Goal: Task Accomplishment & Management: Use online tool/utility

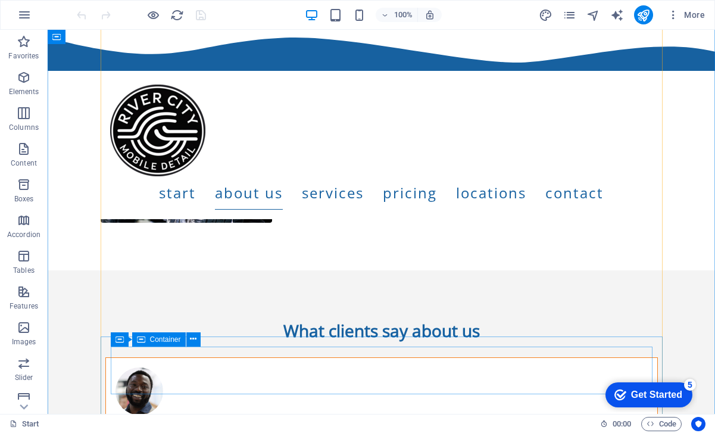
scroll to position [1166, 0]
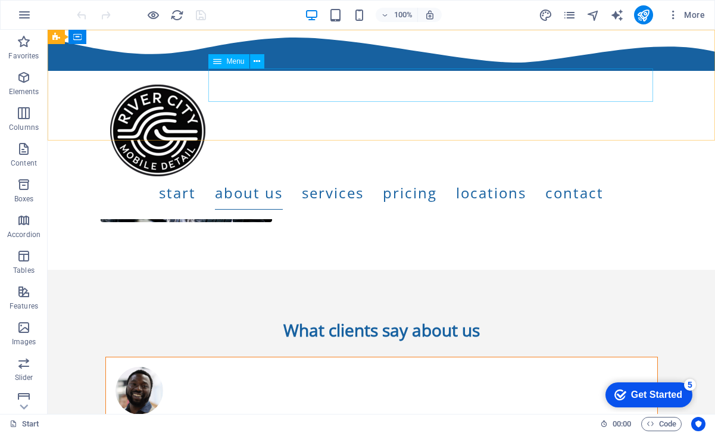
click at [457, 176] on nav "Start About us Services Pricing Locations Contact" at bounding box center [381, 192] width 543 height 33
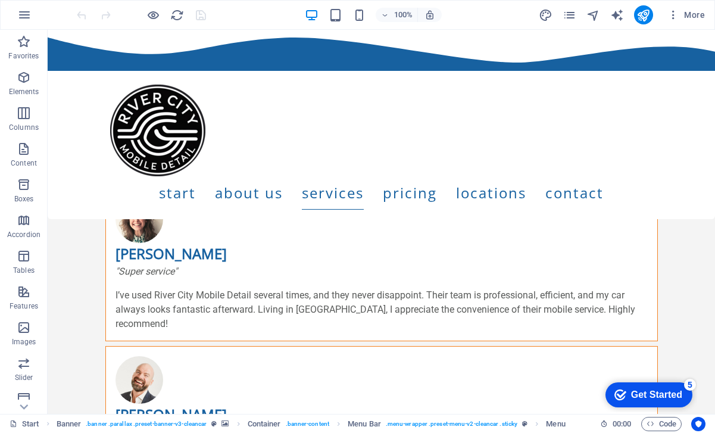
scroll to position [1744, 0]
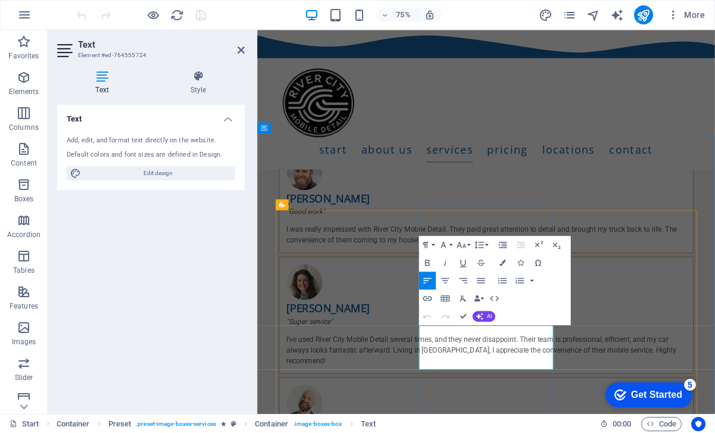
drag, startPoint x: 560, startPoint y: 477, endPoint x: 484, endPoint y: 434, distance: 87.1
copy p "Deep vacuum seats, carpets, mats, and wiping down all interior surfaces includi…"
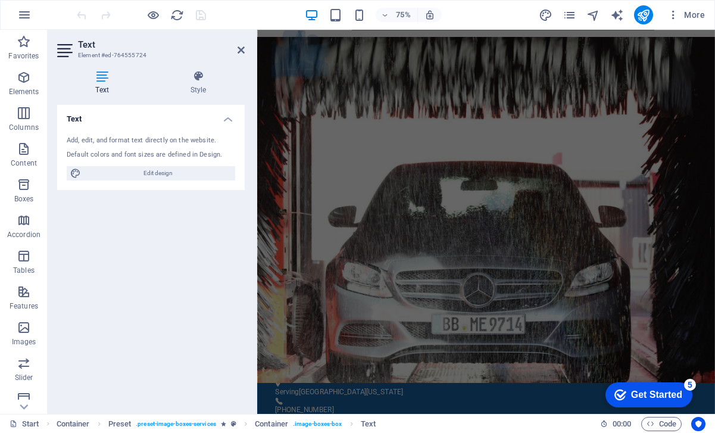
scroll to position [0, 0]
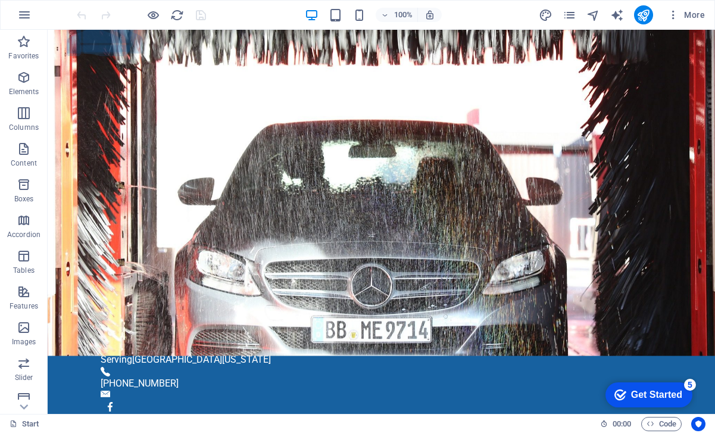
scroll to position [39, 0]
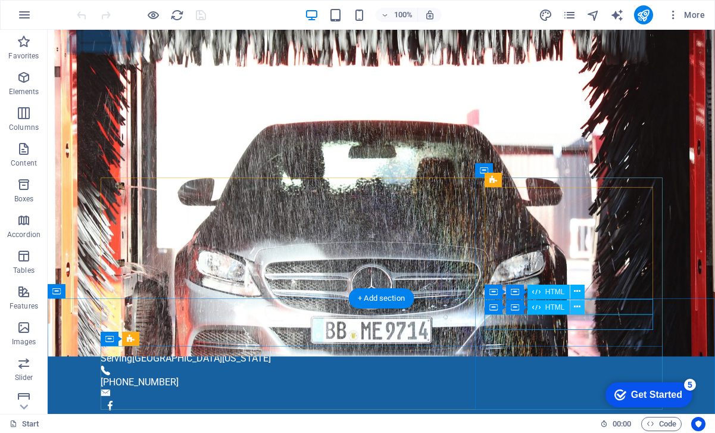
click at [574, 308] on icon at bounding box center [577, 306] width 7 height 12
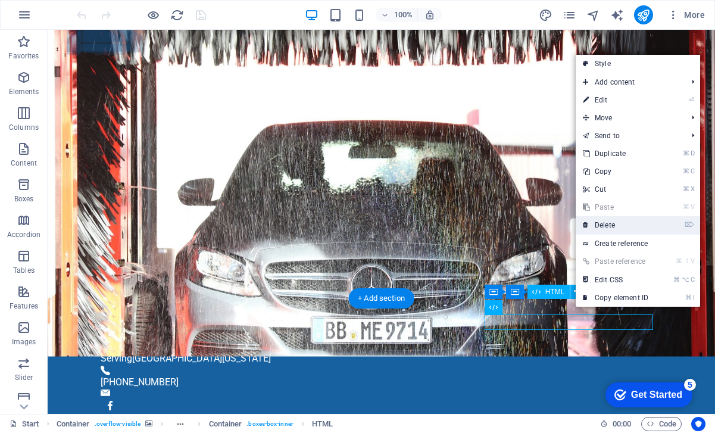
click at [603, 231] on link "⌦ Delete" at bounding box center [615, 225] width 80 height 18
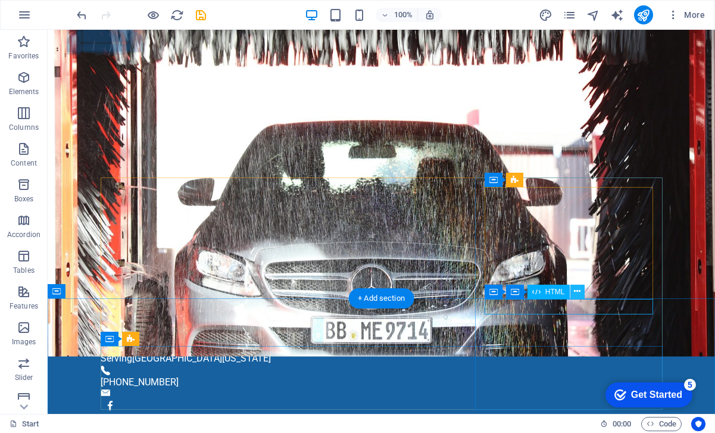
click at [578, 292] on icon at bounding box center [577, 291] width 7 height 12
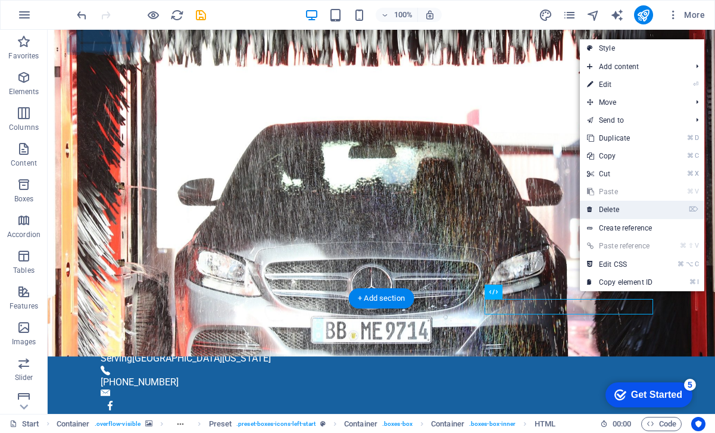
click at [609, 214] on link "⌦ Delete" at bounding box center [619, 209] width 80 height 18
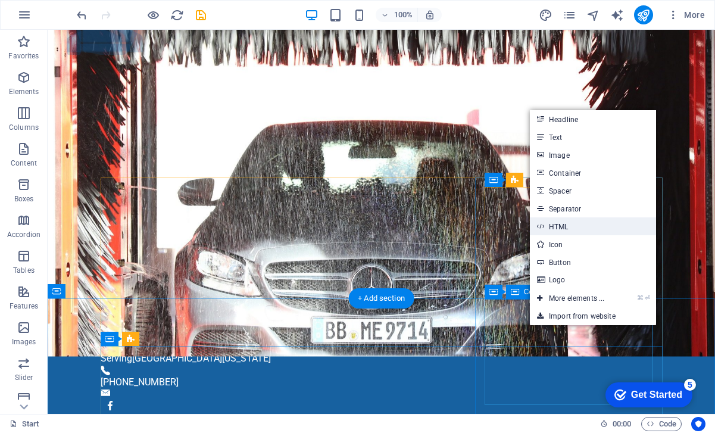
click at [571, 228] on link "HTML" at bounding box center [593, 226] width 126 height 18
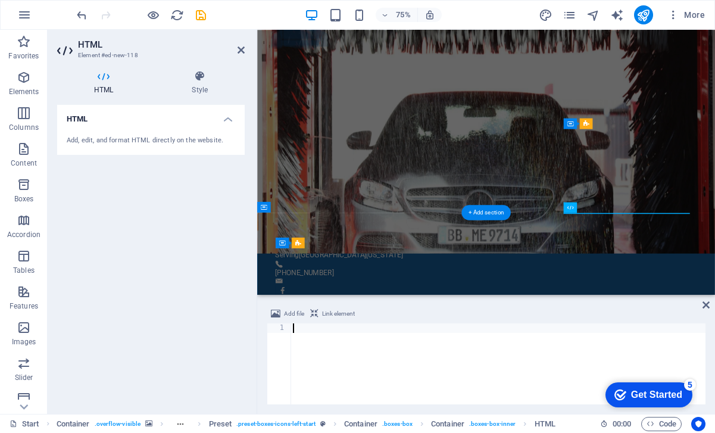
type textarea "<!-- Cal element-click embed code ends -->"
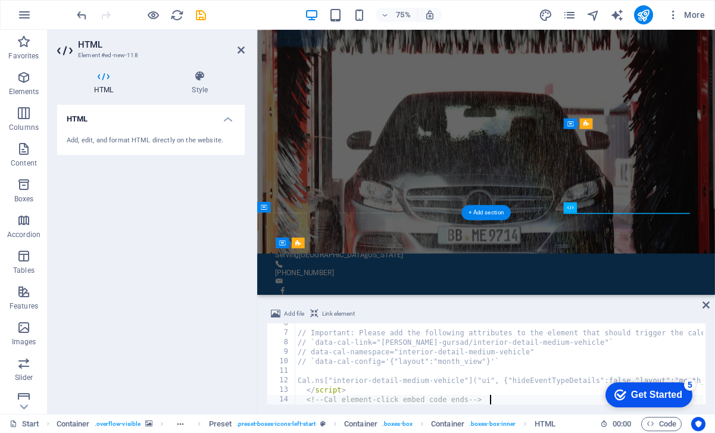
scroll to position [52, 0]
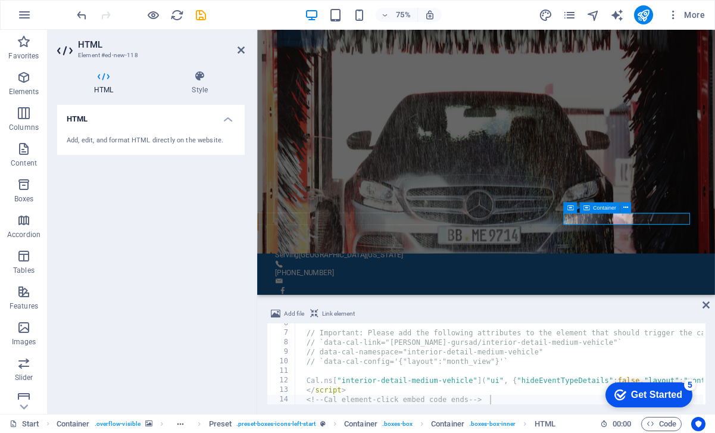
click at [187, 237] on div "HTML Add, edit, and format HTML directly on the website." at bounding box center [150, 254] width 187 height 299
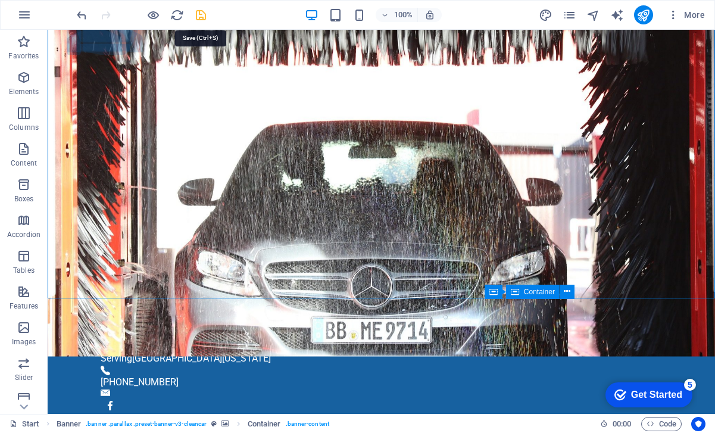
click at [199, 13] on icon "save" at bounding box center [201, 15] width 14 height 14
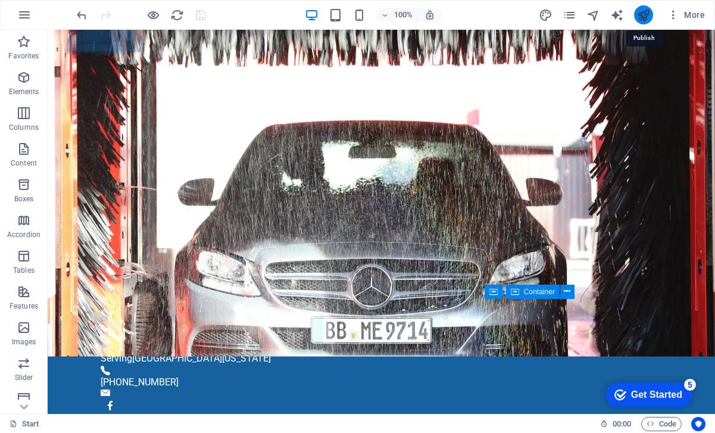
click at [644, 12] on icon "publish" at bounding box center [643, 15] width 14 height 14
